Goal: Task Accomplishment & Management: Manage account settings

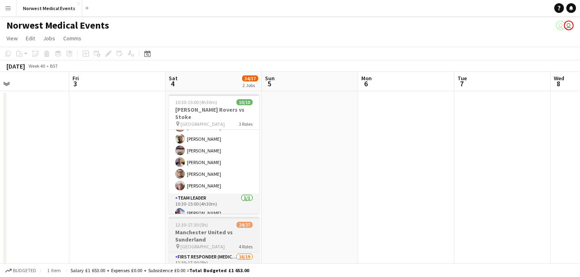
scroll to position [104, 0]
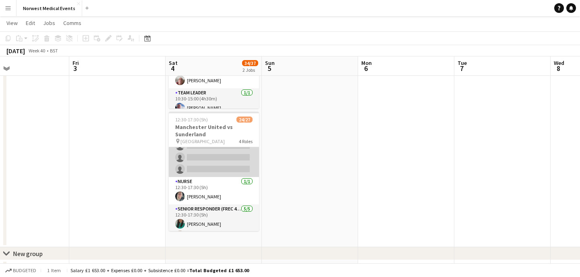
click at [217, 164] on app-card-role "First Responder (Medical) 16/19 12:30-17:30 (5h) [PERSON_NAME] [PERSON_NAME] [P…" at bounding box center [214, 58] width 90 height 238
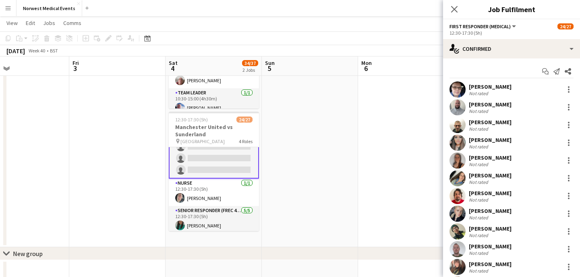
scroll to position [209, 0]
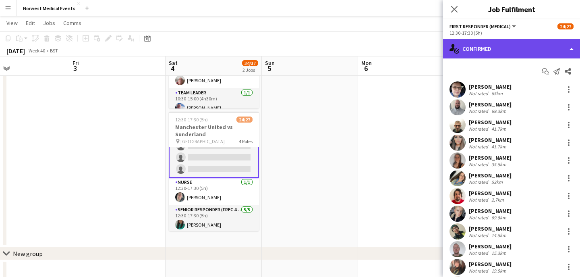
click at [497, 39] on div "single-neutral-actions-check-2 Confirmed" at bounding box center [511, 48] width 137 height 19
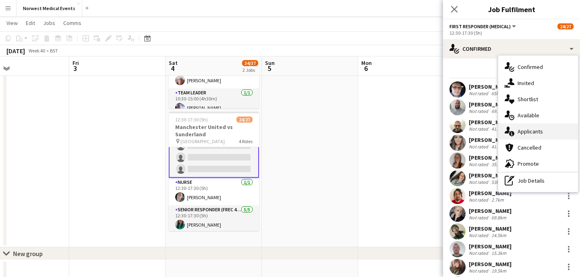
click at [534, 130] on span "Applicants" at bounding box center [530, 131] width 25 height 7
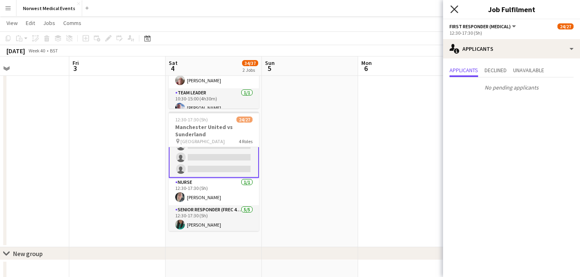
click at [456, 6] on icon "Close pop-in" at bounding box center [455, 9] width 8 height 8
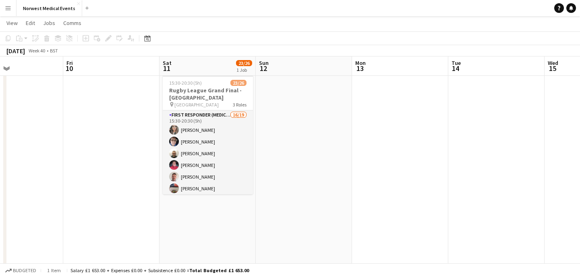
scroll to position [0, 356]
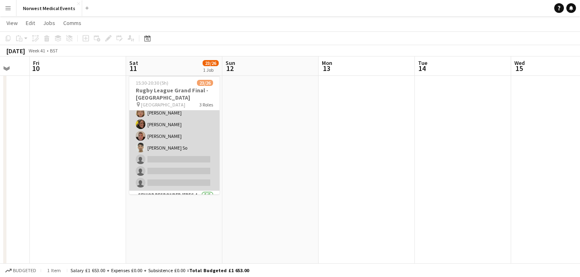
click at [189, 144] on app-card-role "First Responder (Medical) 16/19 15:30-20:30 (5h) [PERSON_NAME] [PERSON_NAME] [P…" at bounding box center [174, 72] width 90 height 238
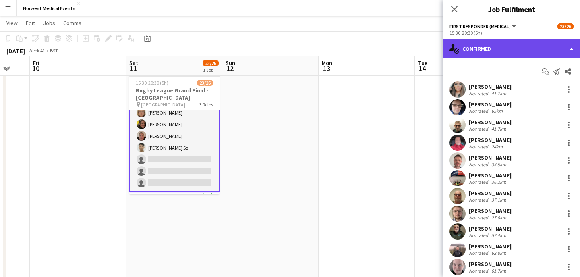
click at [495, 46] on div "single-neutral-actions-check-2 Confirmed" at bounding box center [511, 48] width 137 height 19
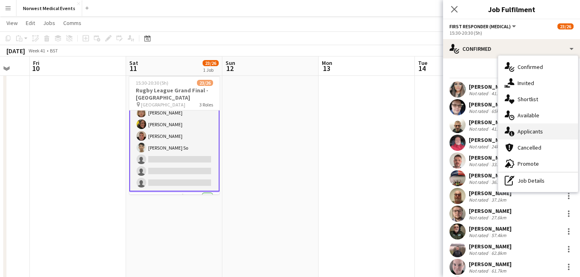
click at [530, 135] on span "Applicants" at bounding box center [530, 131] width 25 height 7
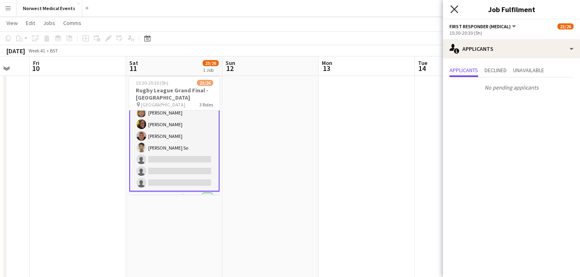
click at [455, 9] on icon at bounding box center [455, 9] width 8 height 8
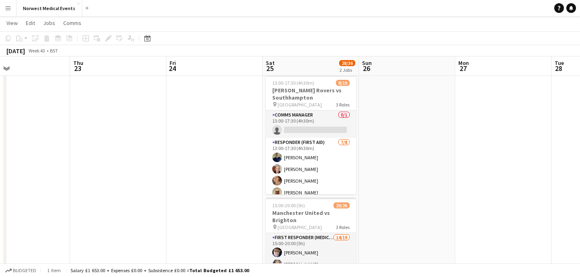
scroll to position [0, 287]
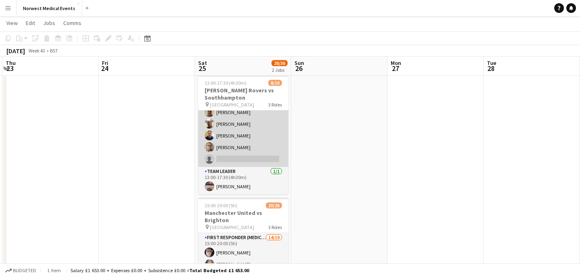
click at [250, 144] on app-card-role "Responder (First Aid) [DATE] 13:00-17:30 (4h30m) [PERSON_NAME] [PERSON_NAME] [P…" at bounding box center [243, 112] width 90 height 109
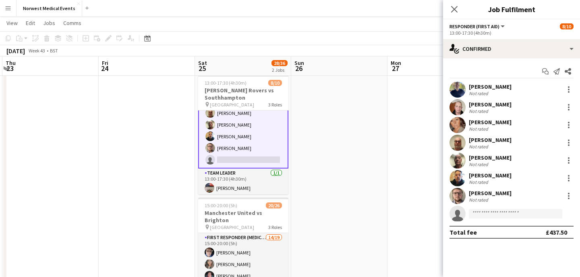
scroll to position [81, 0]
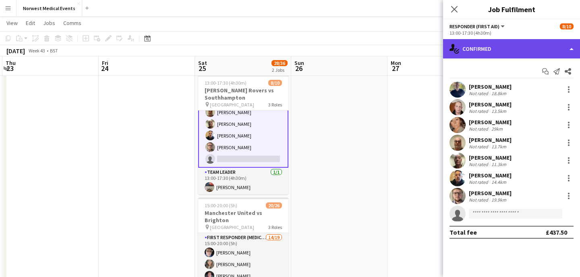
click at [504, 40] on div "single-neutral-actions-check-2 Confirmed" at bounding box center [511, 48] width 137 height 19
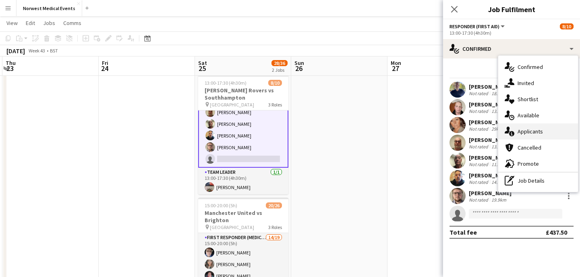
click at [533, 133] on span "Applicants" at bounding box center [530, 131] width 25 height 7
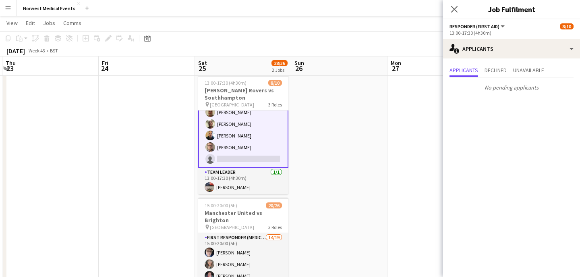
click at [455, 10] on icon at bounding box center [454, 9] width 6 height 6
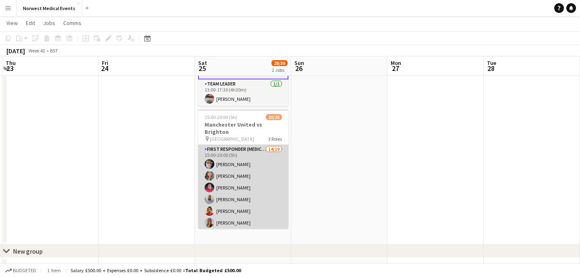
scroll to position [110, 0]
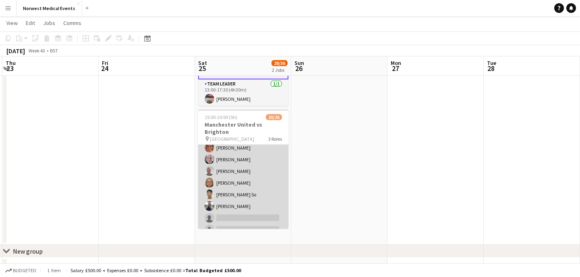
click at [256, 187] on app-card-role "First Responder (Medical) 14/19 15:00-20:00 (5h) [PERSON_NAME] [PERSON_NAME] [P…" at bounding box center [243, 154] width 90 height 238
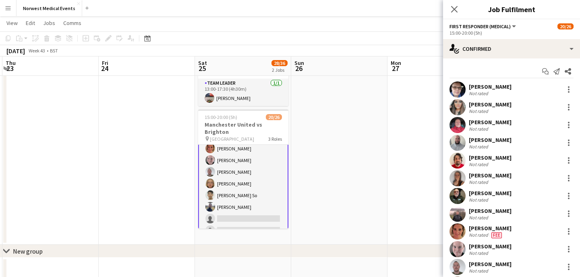
scroll to position [111, 0]
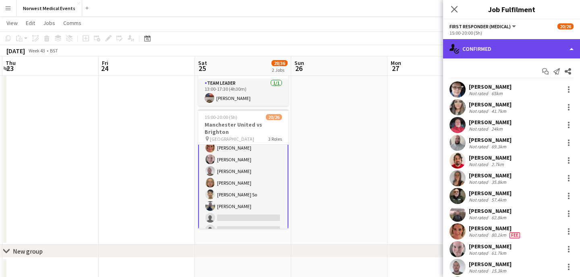
click at [496, 55] on div "single-neutral-actions-check-2 Confirmed" at bounding box center [511, 48] width 137 height 19
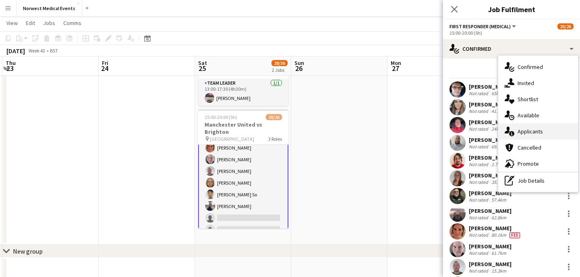
click at [526, 128] on span "Applicants" at bounding box center [530, 131] width 25 height 7
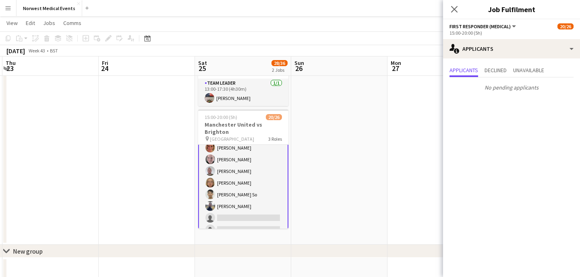
click at [455, 11] on icon "Close pop-in" at bounding box center [454, 9] width 6 height 6
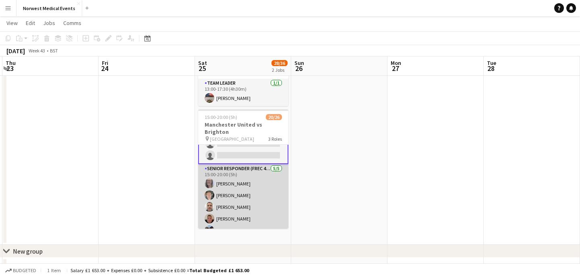
scroll to position [262, 0]
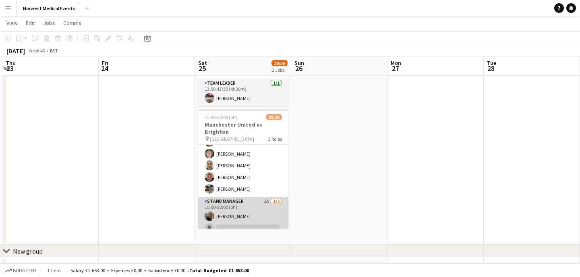
click at [258, 208] on app-card-role "Stand Manager 1A [DATE] 15:00-20:00 (5h) [PERSON_NAME] single-neutral-actions" at bounding box center [243, 216] width 90 height 39
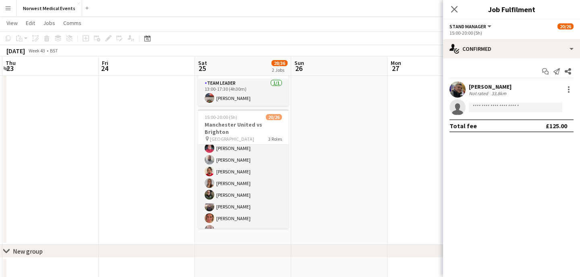
scroll to position [6, 0]
click at [454, 7] on icon "Close pop-in" at bounding box center [455, 9] width 8 height 8
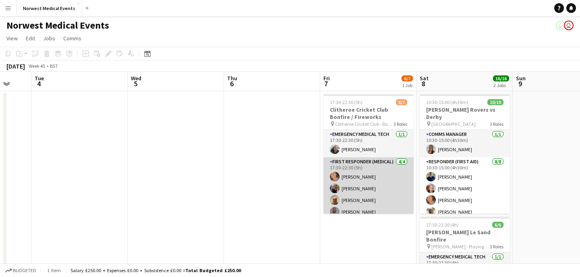
scroll to position [45, 0]
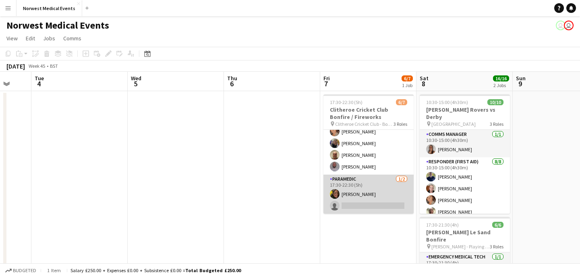
click at [378, 193] on app-card-role "Paramedic [DATE] 17:30-22:30 (5h) [PERSON_NAME] single-neutral-actions" at bounding box center [369, 194] width 90 height 39
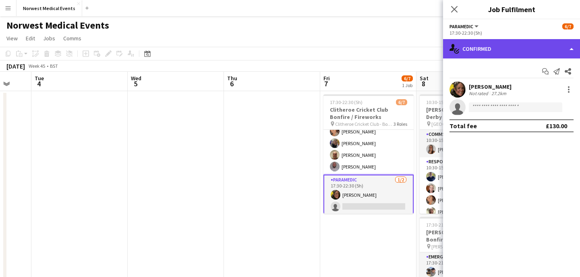
click at [499, 55] on div "single-neutral-actions-check-2 Confirmed" at bounding box center [511, 48] width 137 height 19
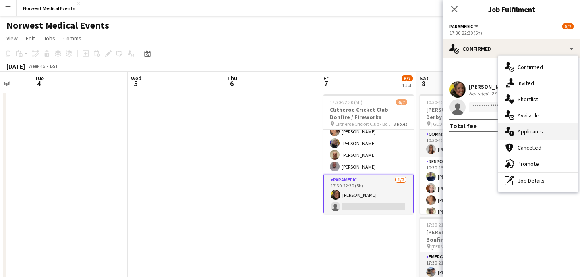
click at [531, 131] on span "Applicants" at bounding box center [530, 131] width 25 height 7
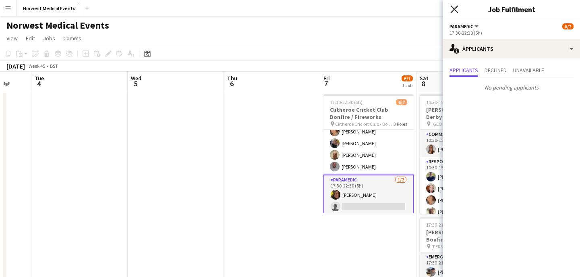
click at [455, 9] on icon at bounding box center [455, 9] width 8 height 8
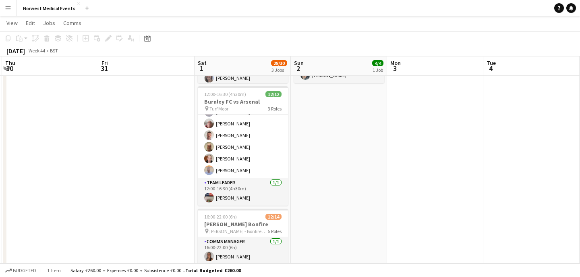
scroll to position [189, 0]
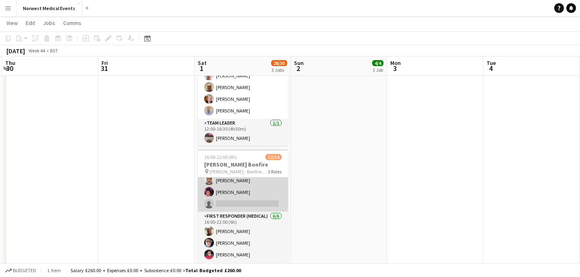
click at [243, 195] on app-card-role "Emergency Medical Tech 2A [DATE] 16:00-22:00 (6h) [PERSON_NAME] [PERSON_NAME] s…" at bounding box center [243, 186] width 90 height 51
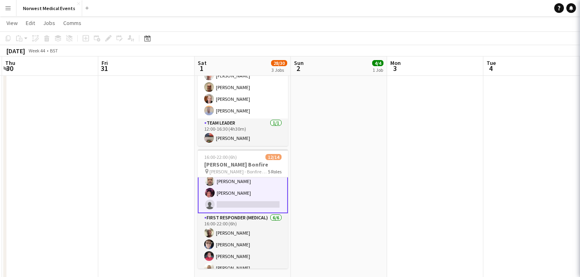
scroll to position [45, 0]
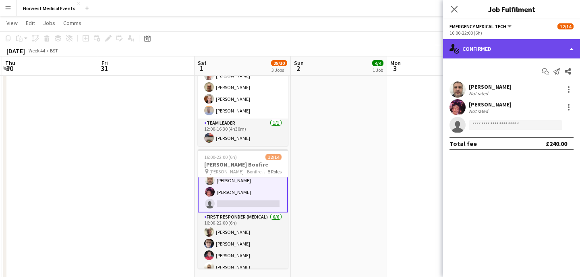
click at [485, 48] on div "single-neutral-actions-check-2 Confirmed" at bounding box center [511, 48] width 137 height 19
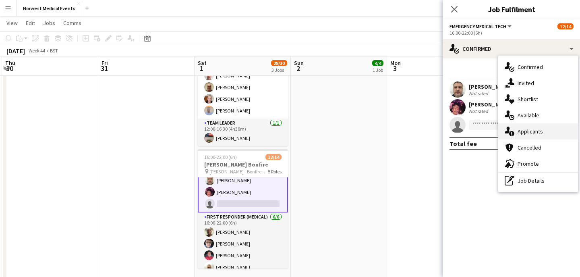
click at [523, 127] on div "single-neutral-actions-information Applicants" at bounding box center [539, 131] width 80 height 16
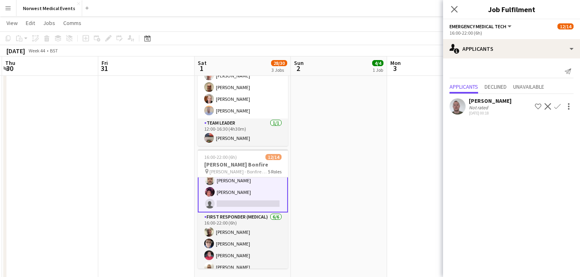
click at [455, 12] on icon "Close pop-in" at bounding box center [454, 9] width 6 height 6
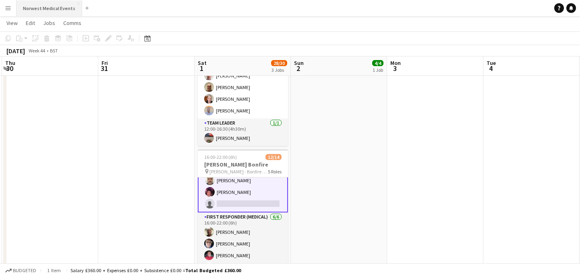
click at [61, 8] on button "Norwest Medical Events Close" at bounding box center [50, 8] width 66 height 16
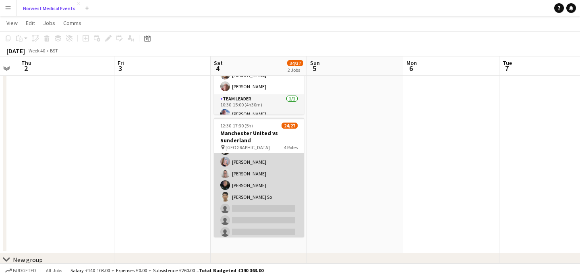
scroll to position [185, 0]
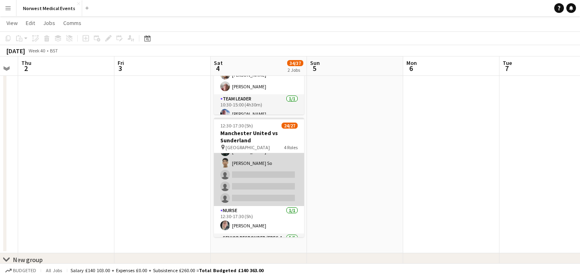
click at [270, 188] on app-card-role "First Responder (Medical) 16/19 12:30-17:30 (5h) [PERSON_NAME] [PERSON_NAME] [P…" at bounding box center [259, 87] width 90 height 238
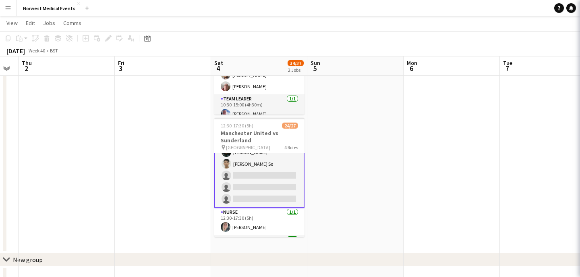
scroll to position [186, 0]
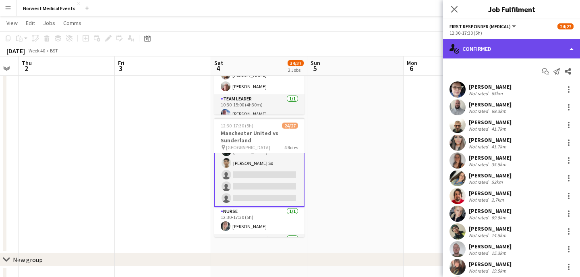
click at [491, 47] on div "single-neutral-actions-check-2 Confirmed" at bounding box center [511, 48] width 137 height 19
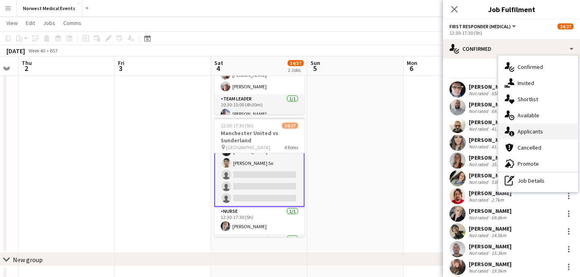
click at [528, 129] on span "Applicants" at bounding box center [530, 131] width 25 height 7
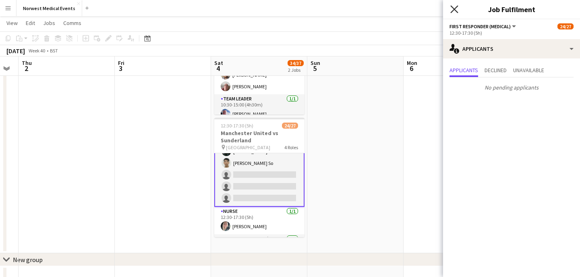
click at [457, 10] on icon "Close pop-in" at bounding box center [455, 9] width 8 height 8
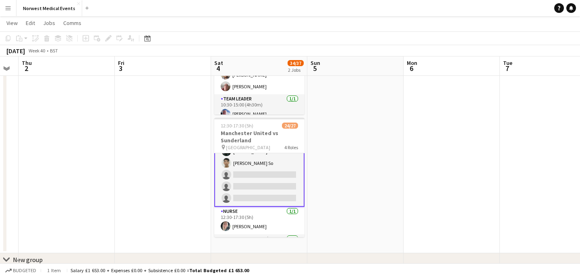
click at [270, 175] on app-card-role "First Responder (Medical) 16/19 12:30-17:30 (5h) [PERSON_NAME] [PERSON_NAME] [P…" at bounding box center [259, 86] width 90 height 239
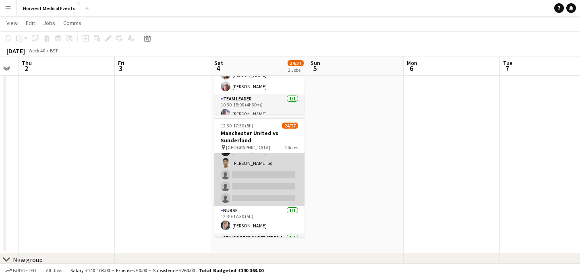
click at [263, 177] on app-card-role "First Responder (Medical) 16/19 12:30-17:30 (5h) [PERSON_NAME] [PERSON_NAME] [P…" at bounding box center [259, 87] width 90 height 238
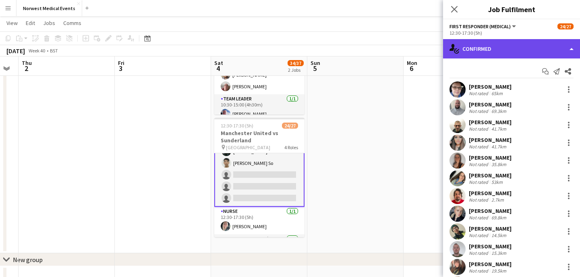
click at [476, 49] on div "single-neutral-actions-check-2 Confirmed" at bounding box center [511, 48] width 137 height 19
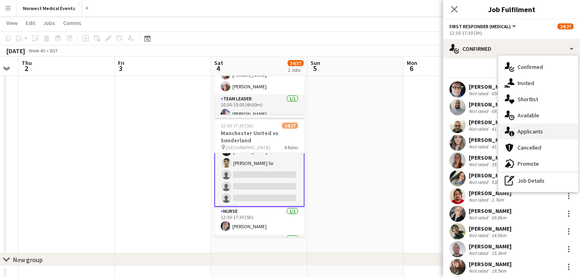
click at [532, 128] on span "Applicants" at bounding box center [530, 131] width 25 height 7
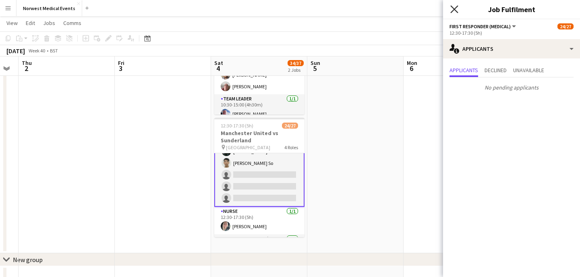
click at [453, 8] on icon at bounding box center [455, 9] width 8 height 8
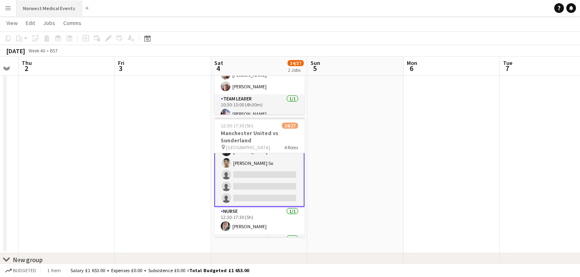
click at [63, 10] on button "Norwest Medical Events Close" at bounding box center [50, 8] width 66 height 16
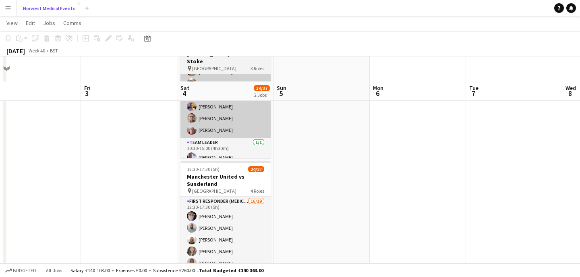
scroll to position [117, 0]
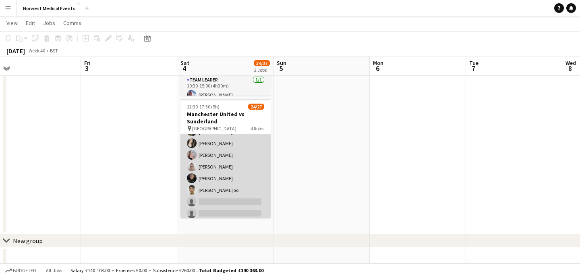
click at [242, 168] on app-card-role "First Responder (Medical) 16/19 12:30-17:30 (5h) [PERSON_NAME] [PERSON_NAME] [P…" at bounding box center [226, 114] width 90 height 238
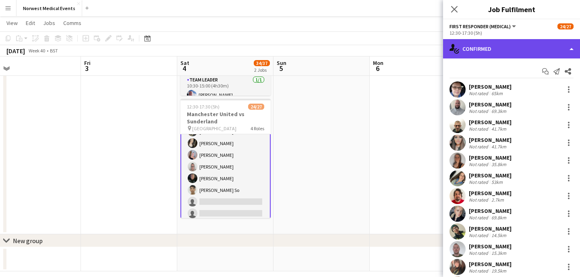
click at [515, 41] on div "single-neutral-actions-check-2 Confirmed" at bounding box center [511, 48] width 137 height 19
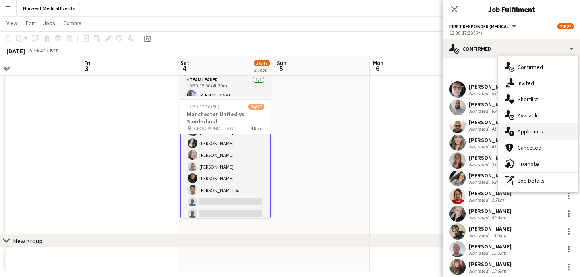
click at [536, 129] on span "Applicants" at bounding box center [530, 131] width 25 height 7
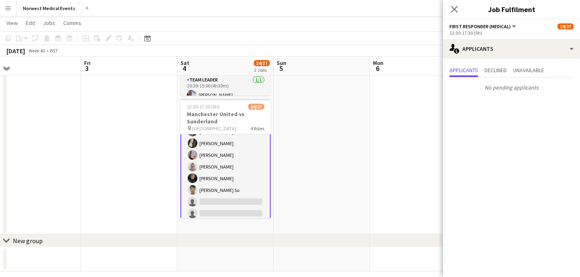
click at [454, 7] on icon "Close pop-in" at bounding box center [454, 9] width 6 height 6
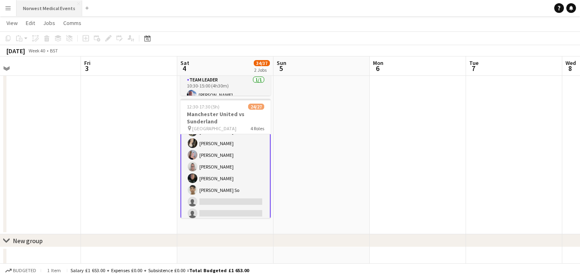
click at [59, 10] on button "Norwest Medical Events Close" at bounding box center [50, 8] width 66 height 16
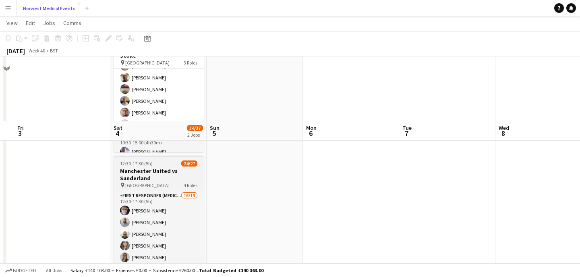
scroll to position [125, 0]
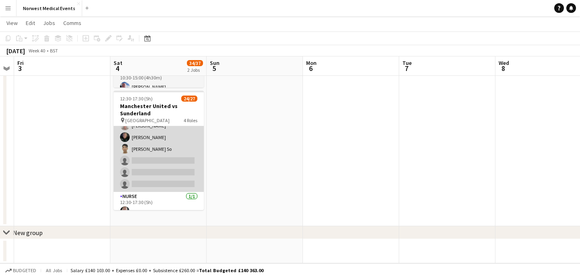
click at [175, 156] on app-card-role "First Responder (Medical) 16/19 12:30-17:30 (5h) [PERSON_NAME] [PERSON_NAME] [P…" at bounding box center [159, 73] width 90 height 238
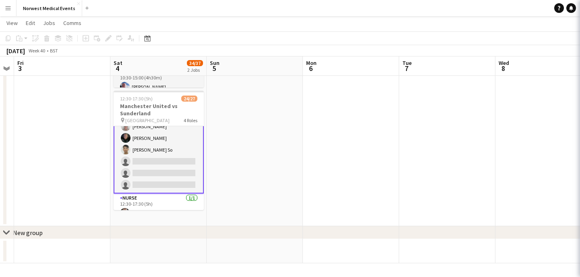
scroll to position [173, 0]
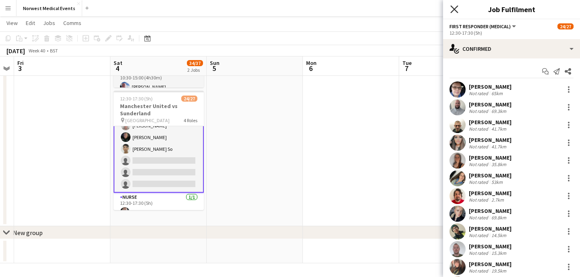
click at [455, 7] on icon "Close pop-in" at bounding box center [455, 9] width 8 height 8
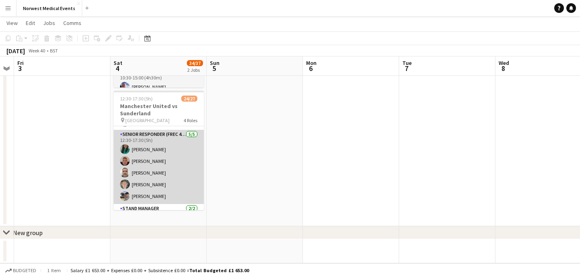
scroll to position [296, 0]
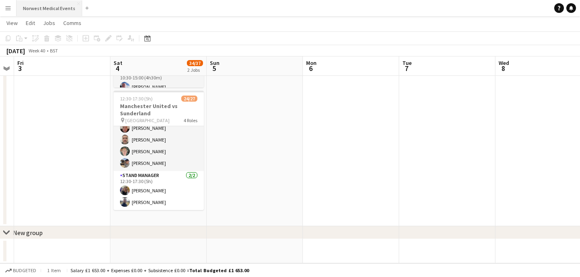
click at [50, 6] on button "Norwest Medical Events Close" at bounding box center [50, 8] width 66 height 16
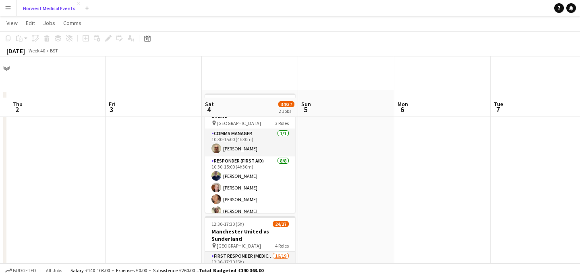
scroll to position [91, 0]
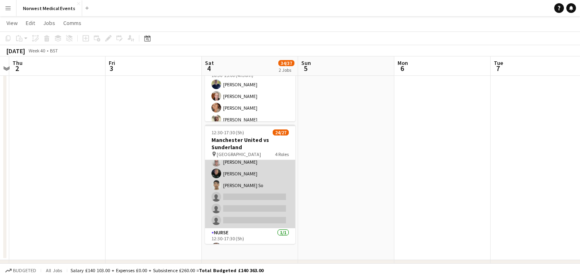
click at [258, 183] on app-card-role "First Responder (Medical) 16/19 12:30-17:30 (5h) [PERSON_NAME] [PERSON_NAME] [P…" at bounding box center [250, 109] width 90 height 238
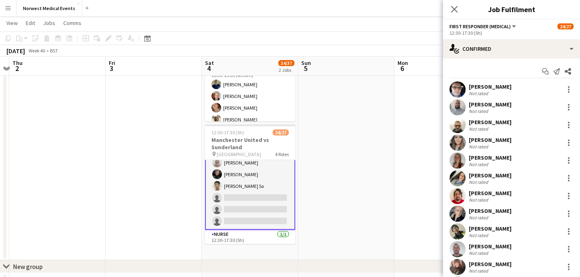
scroll to position [171, 0]
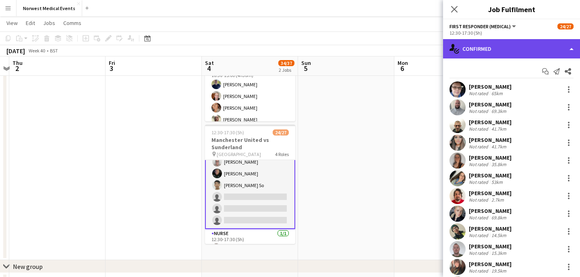
click at [480, 49] on div "single-neutral-actions-check-2 Confirmed" at bounding box center [511, 48] width 137 height 19
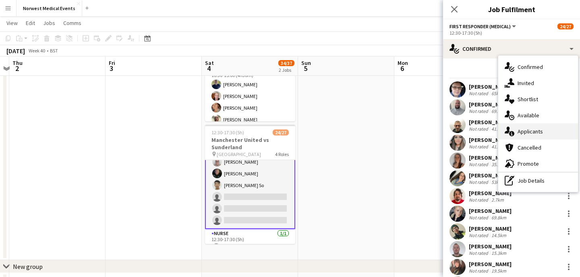
click at [544, 132] on div "single-neutral-actions-information Applicants" at bounding box center [539, 131] width 80 height 16
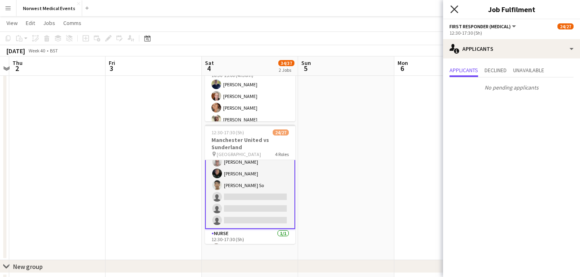
click at [456, 8] on icon at bounding box center [455, 9] width 8 height 8
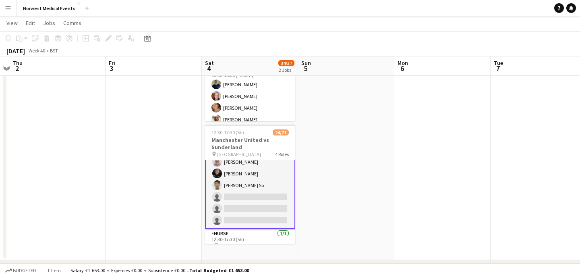
click at [249, 190] on app-card-role "First Responder (Medical) 16/19 12:30-17:30 (5h) [PERSON_NAME] [PERSON_NAME] [P…" at bounding box center [250, 109] width 90 height 239
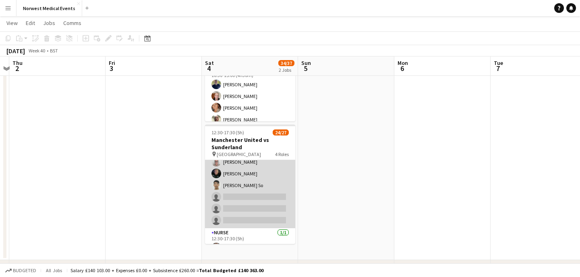
click at [247, 190] on app-card-role "First Responder (Medical) 16/19 12:30-17:30 (5h) [PERSON_NAME] [PERSON_NAME] [P…" at bounding box center [250, 109] width 90 height 238
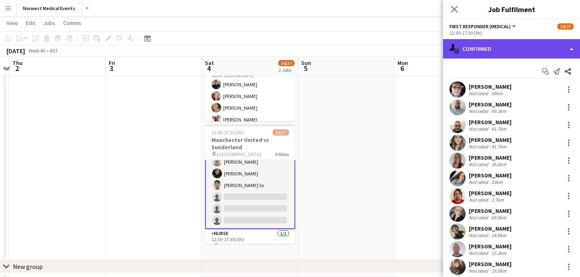
click at [503, 45] on div "single-neutral-actions-check-2 Confirmed" at bounding box center [511, 48] width 137 height 19
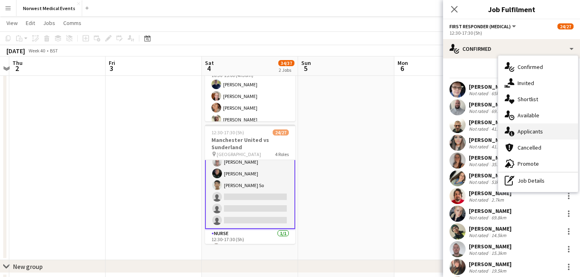
click at [536, 130] on span "Applicants" at bounding box center [530, 131] width 25 height 7
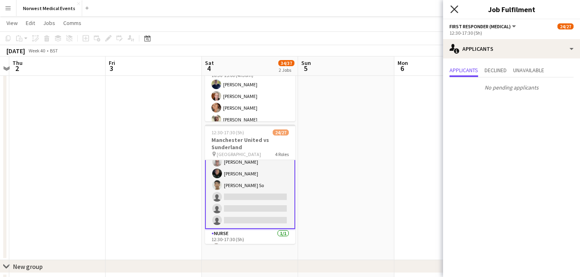
click at [458, 10] on icon "Close pop-in" at bounding box center [455, 9] width 8 height 8
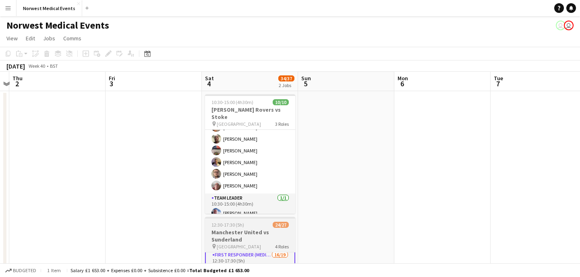
scroll to position [0, 0]
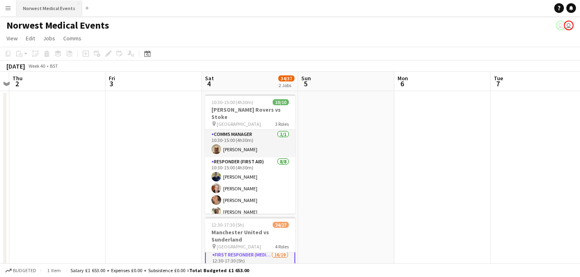
click at [52, 1] on button "Norwest Medical Events Close" at bounding box center [50, 8] width 66 height 16
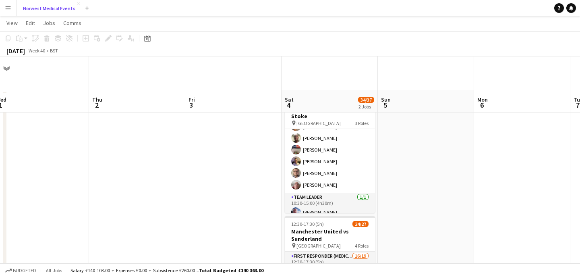
scroll to position [94, 0]
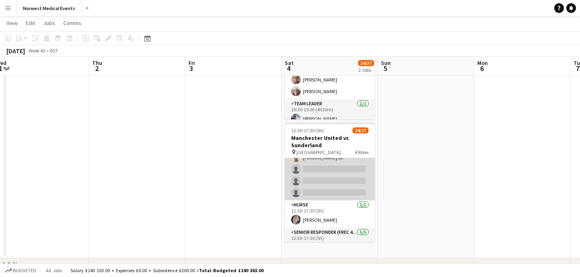
click at [334, 173] on app-card-role "First Responder (Medical) 16/19 12:30-17:30 (5h) [PERSON_NAME] [PERSON_NAME] [P…" at bounding box center [330, 82] width 90 height 238
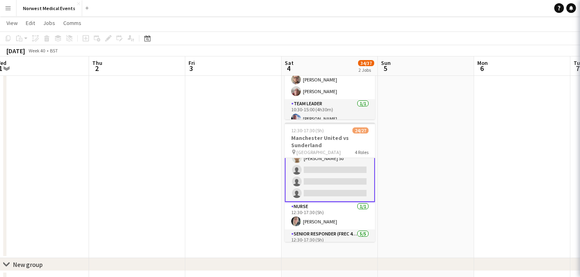
scroll to position [196, 0]
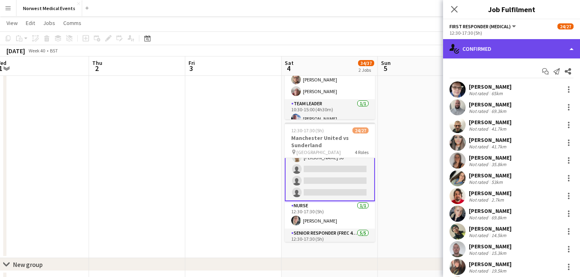
click at [514, 54] on div "single-neutral-actions-check-2 Confirmed" at bounding box center [511, 48] width 137 height 19
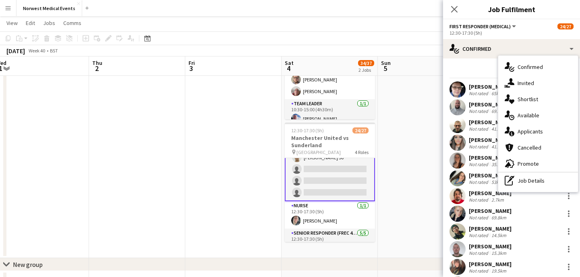
click at [524, 131] on span "Applicants" at bounding box center [530, 131] width 25 height 7
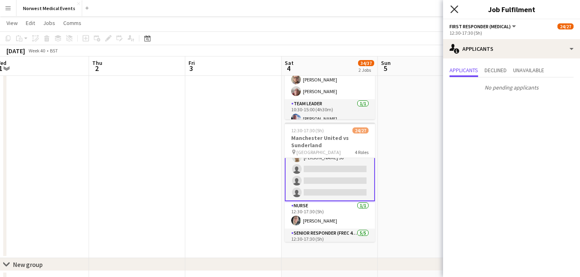
click at [454, 7] on icon "Close pop-in" at bounding box center [455, 9] width 8 height 8
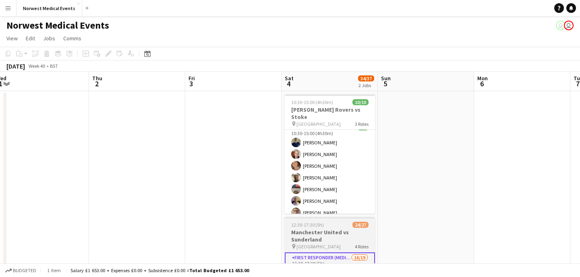
scroll to position [0, 0]
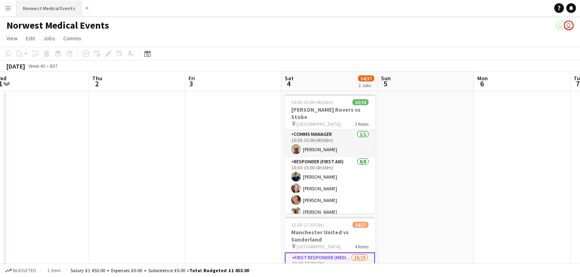
click at [46, 6] on button "Norwest Medical Events Close" at bounding box center [50, 8] width 66 height 16
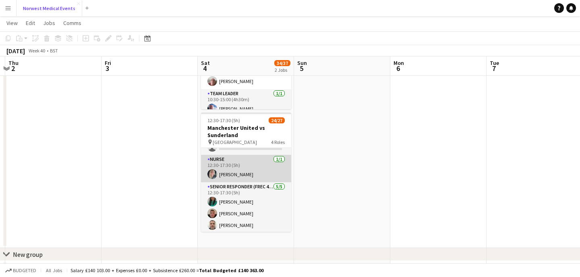
scroll to position [162, 0]
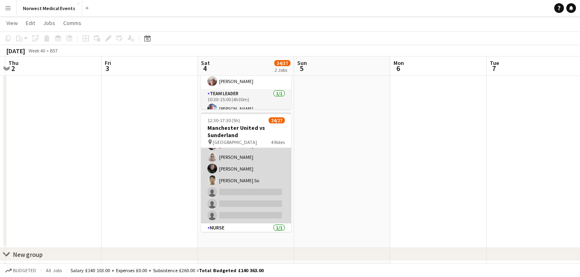
click at [236, 181] on app-card-role "First Responder (Medical) 16/19 12:30-17:30 (5h) [PERSON_NAME] [PERSON_NAME] [P…" at bounding box center [246, 104] width 90 height 238
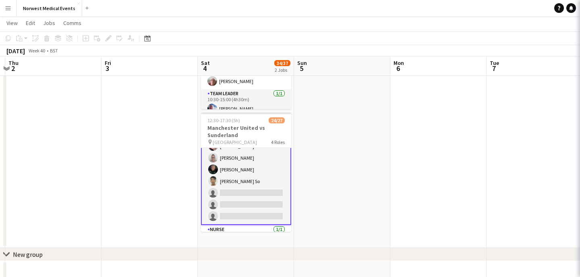
scroll to position [163, 0]
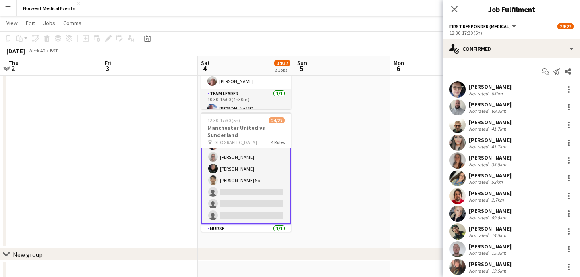
click at [495, 58] on div "Start chat Send notification Share [PERSON_NAME] Not rated 65km [PERSON_NAME] N…" at bounding box center [511, 249] width 137 height 382
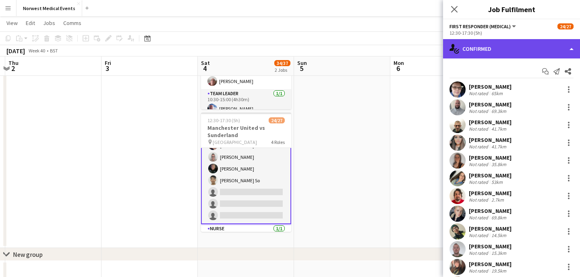
click at [500, 54] on div "single-neutral-actions-check-2 Confirmed" at bounding box center [511, 48] width 137 height 19
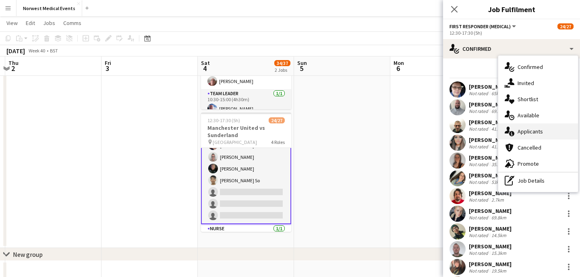
click at [534, 129] on span "Applicants" at bounding box center [530, 131] width 25 height 7
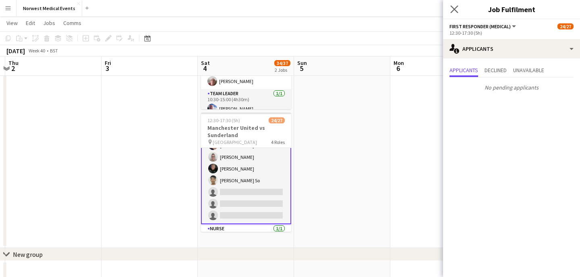
click at [457, 12] on icon "Close pop-in" at bounding box center [455, 9] width 8 height 8
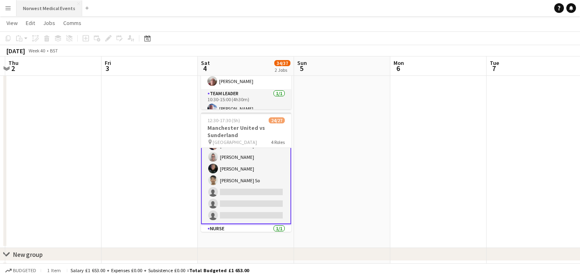
click at [55, 4] on button "Norwest Medical Events Close" at bounding box center [50, 8] width 66 height 16
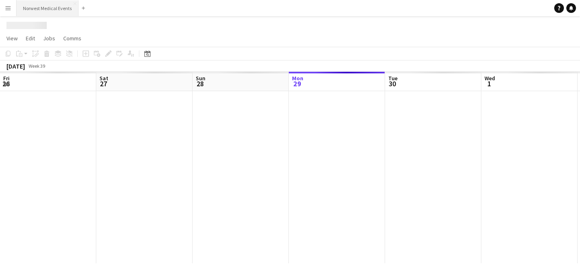
scroll to position [0, 193]
